Goal: Check status: Check status

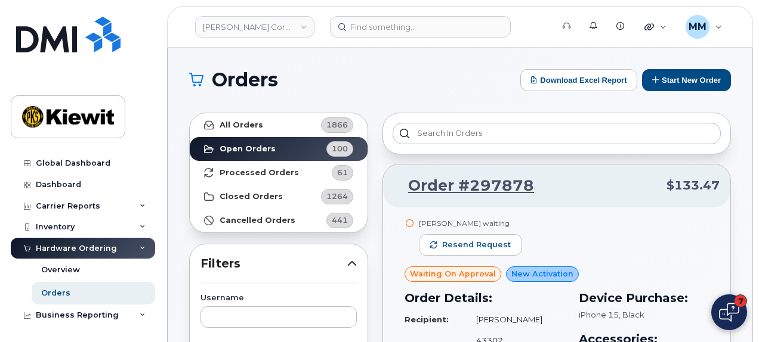
click at [718, 311] on button "7" at bounding box center [729, 313] width 36 height 36
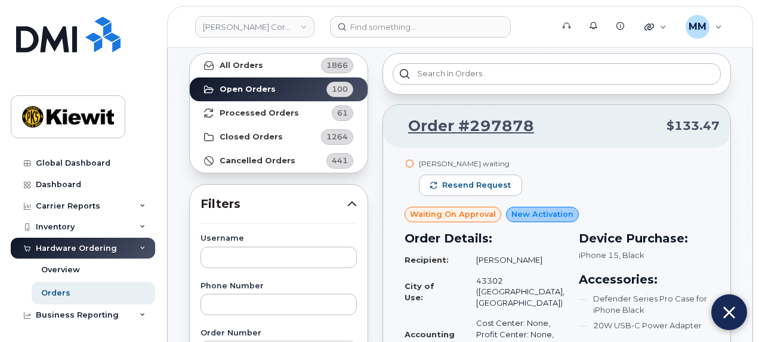
click at [718, 317] on button at bounding box center [729, 313] width 36 height 36
click at [731, 321] on img at bounding box center [729, 312] width 20 height 19
click at [727, 310] on img at bounding box center [729, 313] width 12 height 20
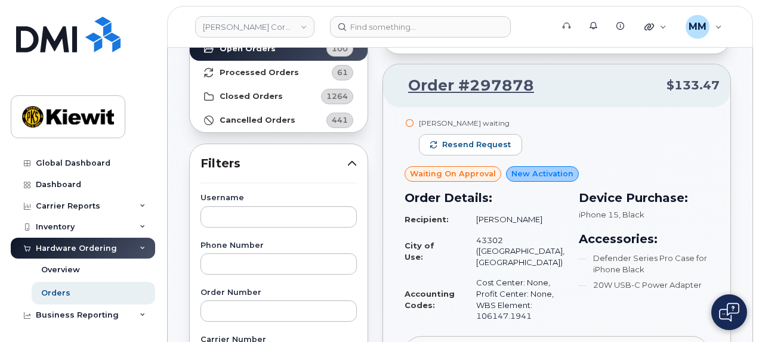
scroll to position [179, 0]
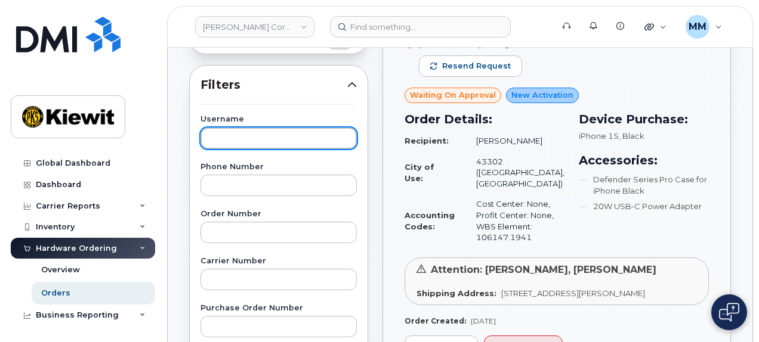
click at [230, 139] on input "text" at bounding box center [278, 138] width 156 height 21
paste input "[PERSON_NAME]"
type input "[PERSON_NAME]"
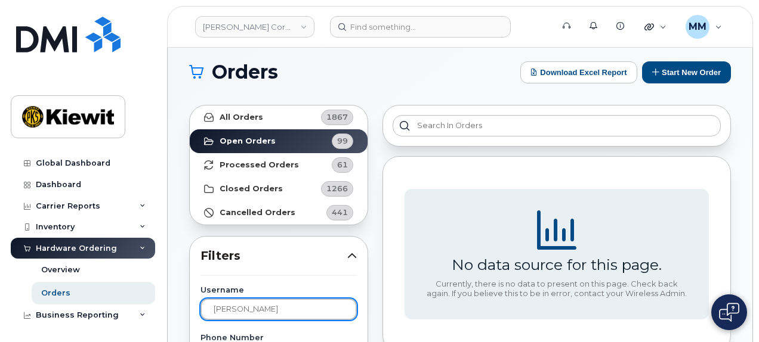
scroll to position [0, 0]
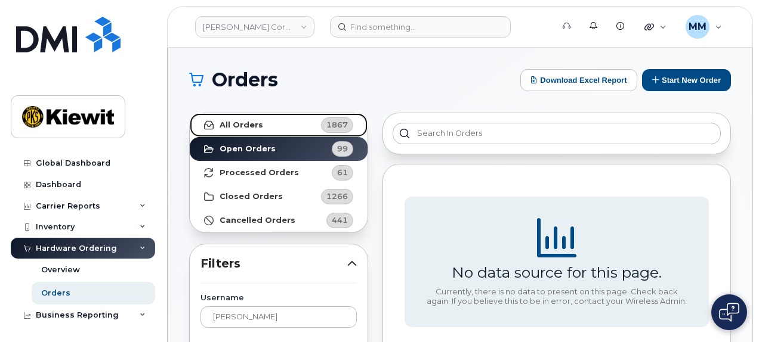
click at [275, 123] on link "All Orders 1867" at bounding box center [279, 125] width 178 height 24
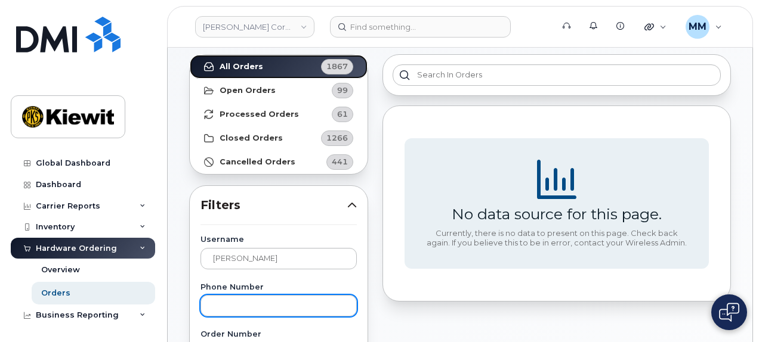
scroll to position [60, 0]
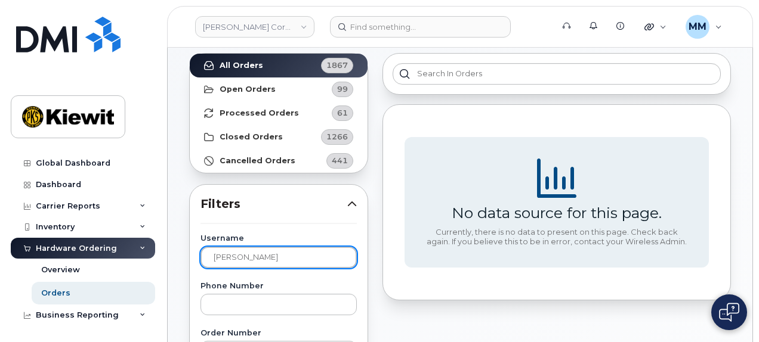
click at [289, 259] on input "[PERSON_NAME]" at bounding box center [278, 257] width 156 height 21
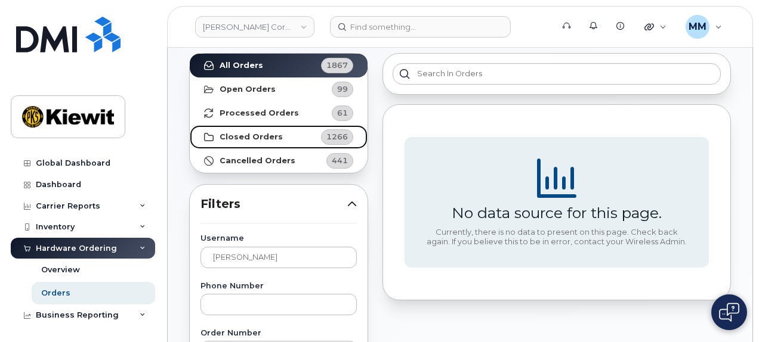
click at [286, 135] on link "Closed Orders 1266" at bounding box center [279, 137] width 178 height 24
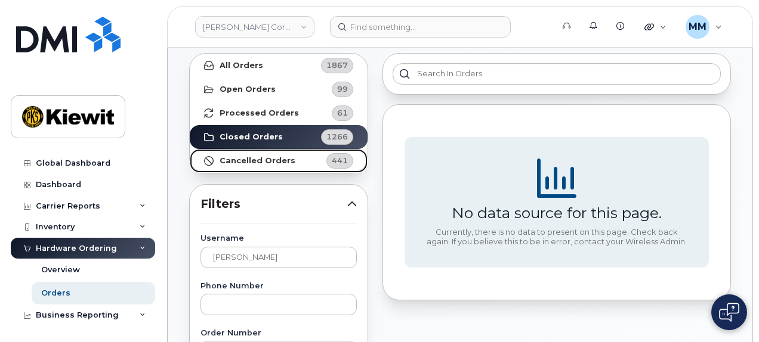
click at [278, 169] on link "Cancelled Orders 441" at bounding box center [279, 161] width 178 height 24
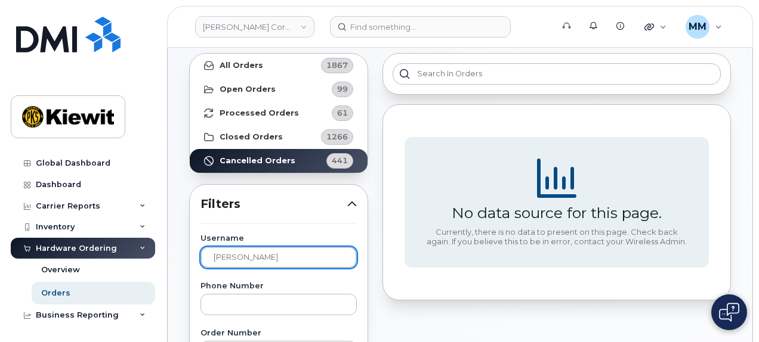
click at [273, 255] on input "[PERSON_NAME]" at bounding box center [278, 257] width 156 height 21
drag, startPoint x: 273, startPoint y: 255, endPoint x: 186, endPoint y: 268, distance: 88.1
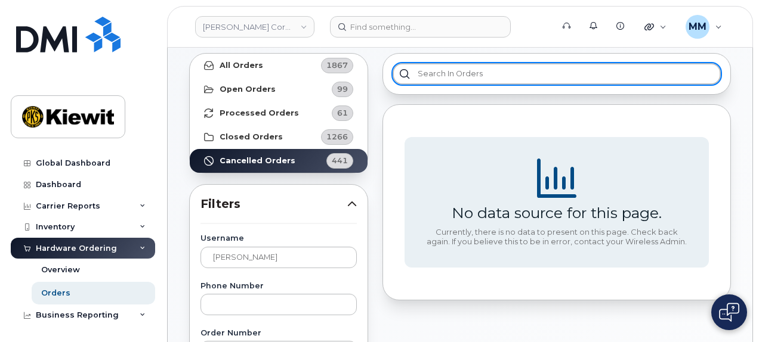
click at [451, 73] on input "text" at bounding box center [556, 73] width 328 height 21
paste input "[PERSON_NAME]"
type input "[PERSON_NAME]"
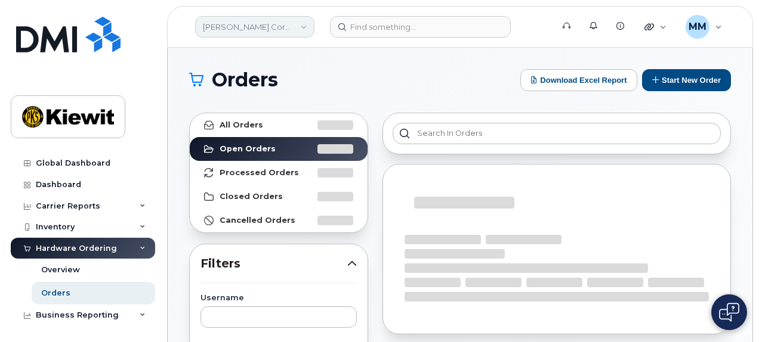
click at [305, 26] on link "[PERSON_NAME] Corporation" at bounding box center [254, 26] width 119 height 21
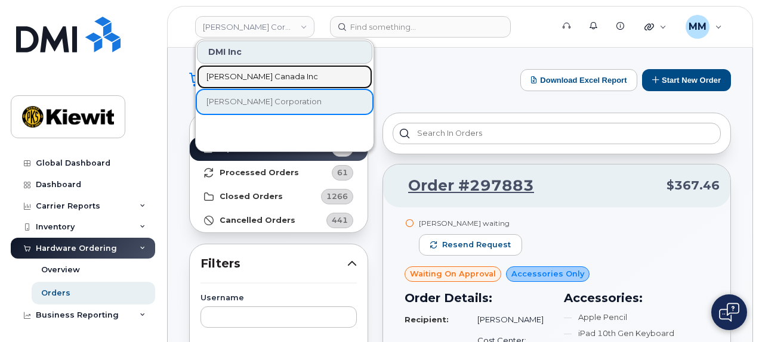
click at [276, 76] on span "Kiewit Canada Inc" at bounding box center [262, 77] width 112 height 12
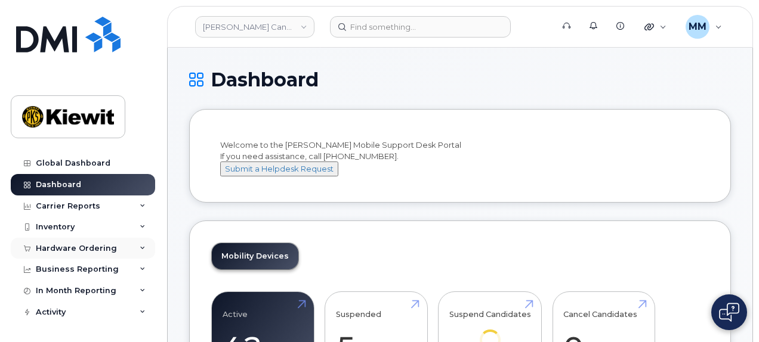
click at [72, 247] on div "Hardware Ordering" at bounding box center [76, 249] width 81 height 10
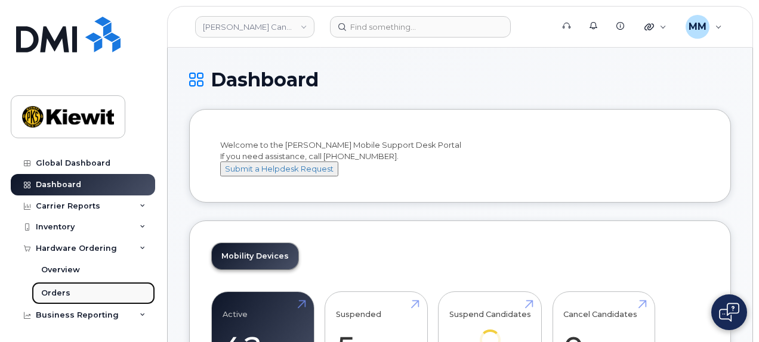
click at [61, 292] on div "Orders" at bounding box center [55, 293] width 29 height 11
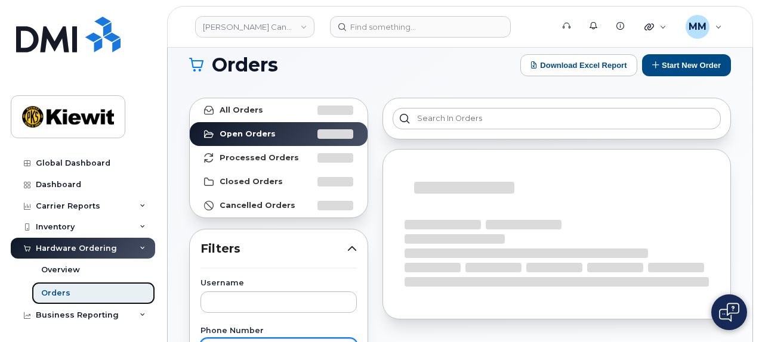
scroll to position [119, 0]
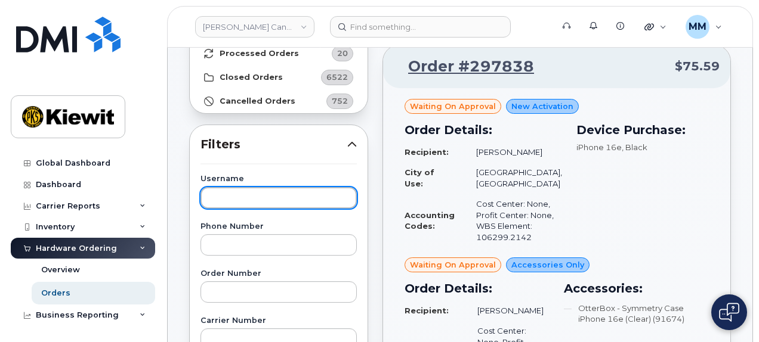
click at [237, 201] on input "text" at bounding box center [278, 197] width 156 height 21
paste input "[PERSON_NAME]"
type input "[PERSON_NAME]"
